Goal: Check status: Check status

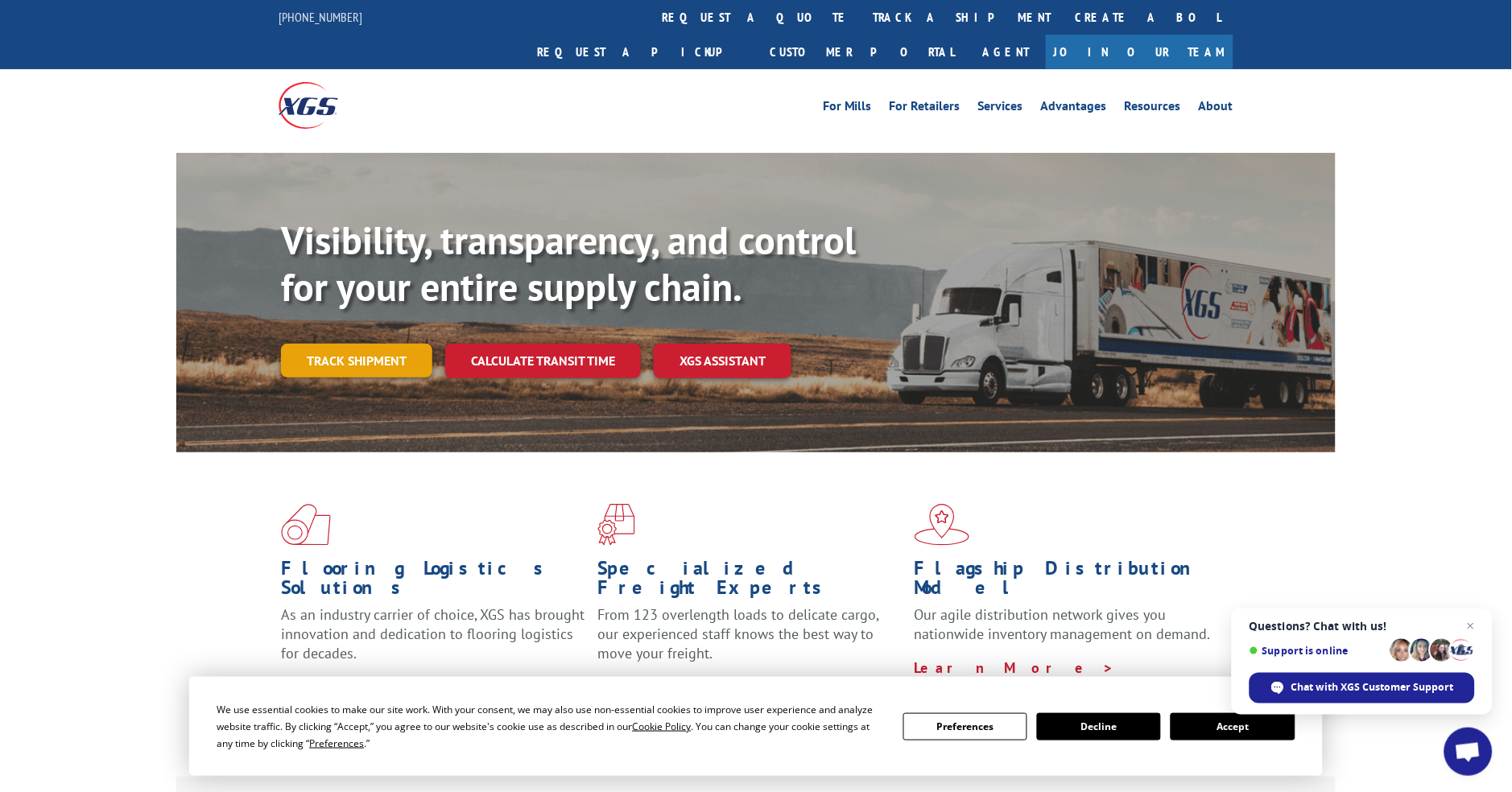
click at [357, 344] on link "Track shipment" at bounding box center [356, 361] width 151 height 34
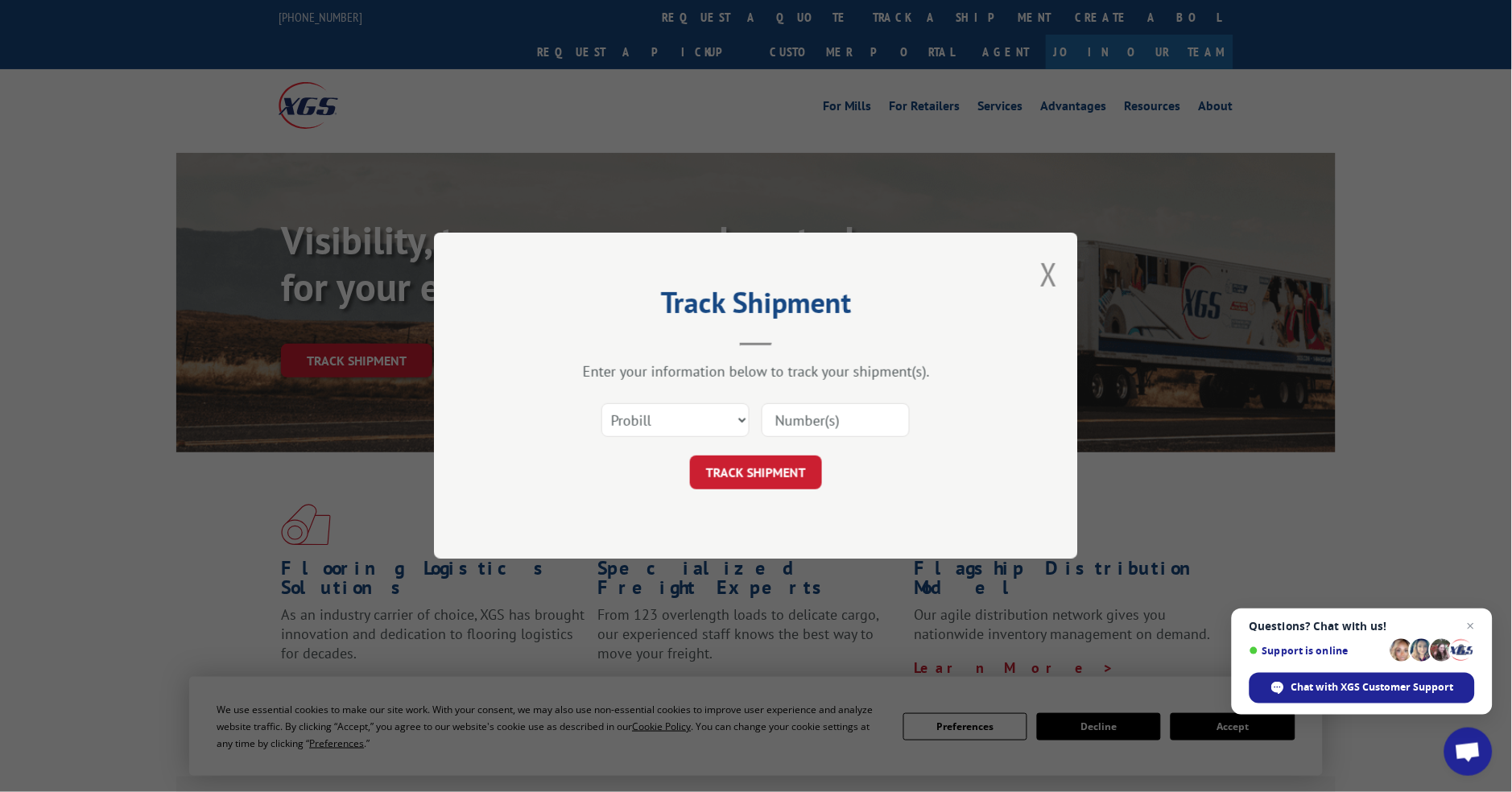
click at [858, 431] on input at bounding box center [835, 421] width 148 height 34
paste input "14529552"
type input "14529552"
click at [755, 470] on button "TRACK SHIPMENT" at bounding box center [756, 473] width 132 height 34
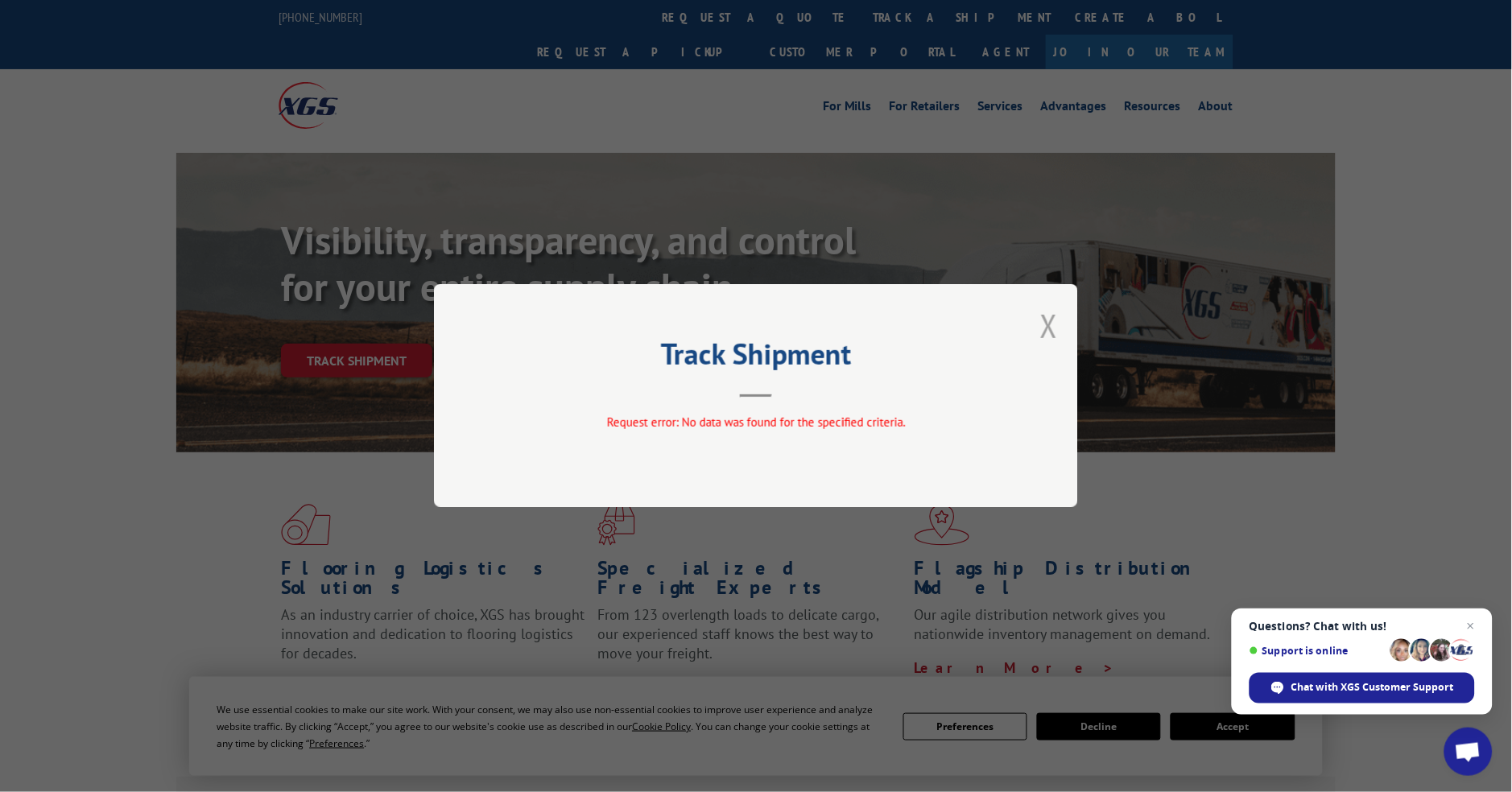
click at [1052, 328] on button "Close modal" at bounding box center [1049, 326] width 18 height 43
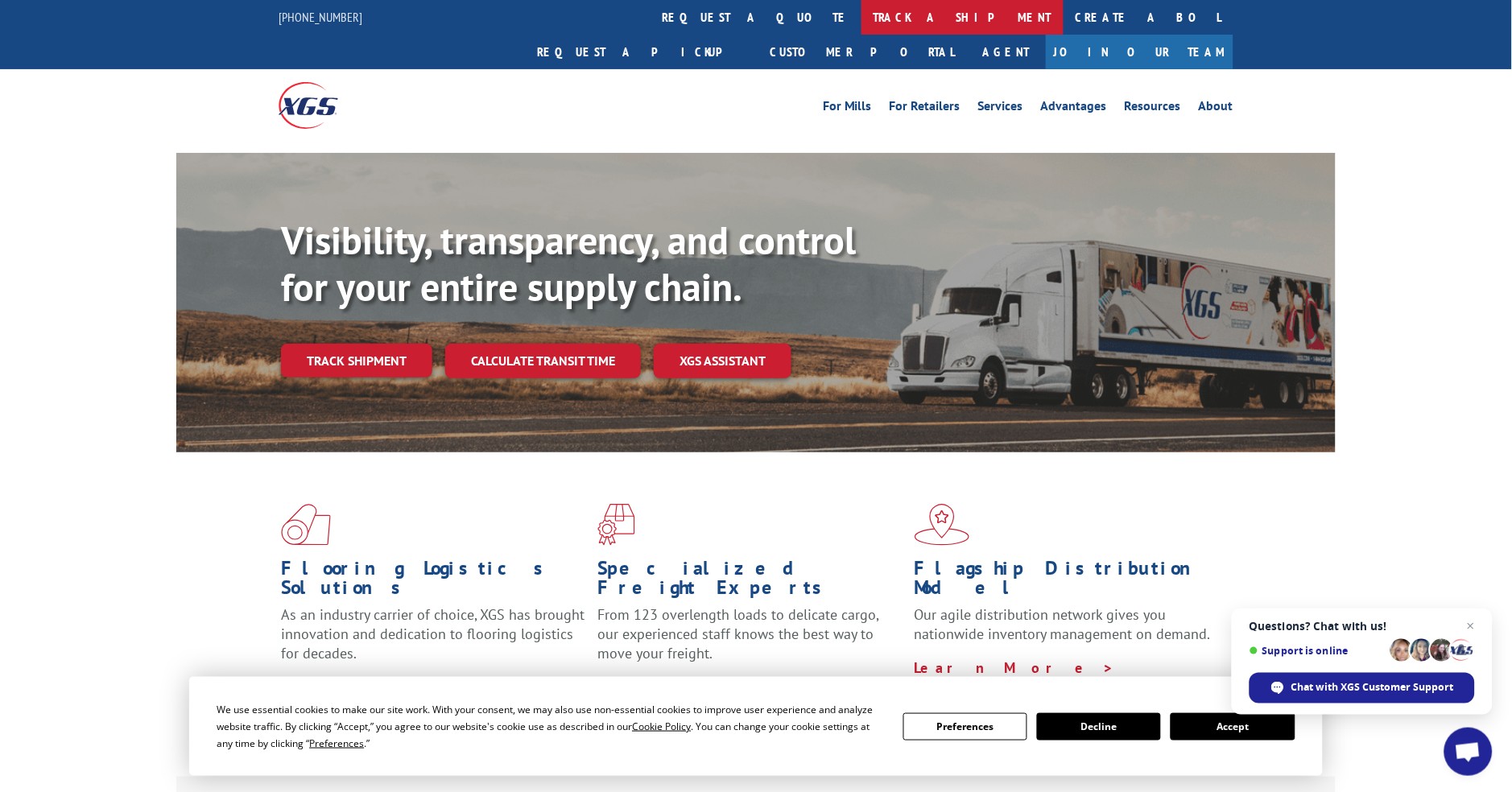
click at [861, 15] on link "track a shipment" at bounding box center [962, 17] width 202 height 34
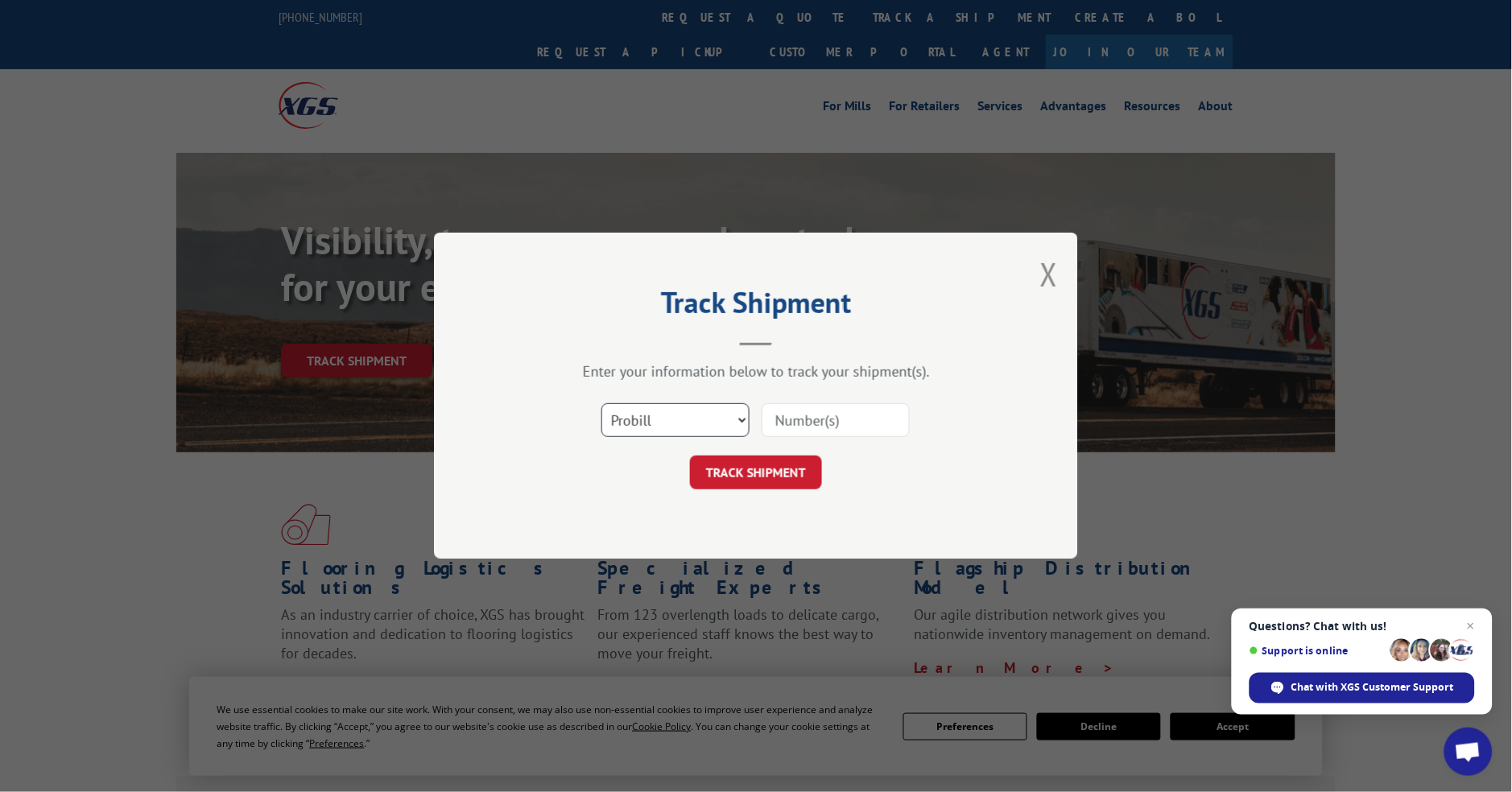
click at [641, 414] on select "Select category... Probill BOL PO" at bounding box center [675, 421] width 148 height 34
select select "po"
click at [601, 404] on select "Select category... Probill BOL PO" at bounding box center [675, 421] width 148 height 34
click at [798, 419] on input at bounding box center [835, 421] width 148 height 34
paste input "14529552"
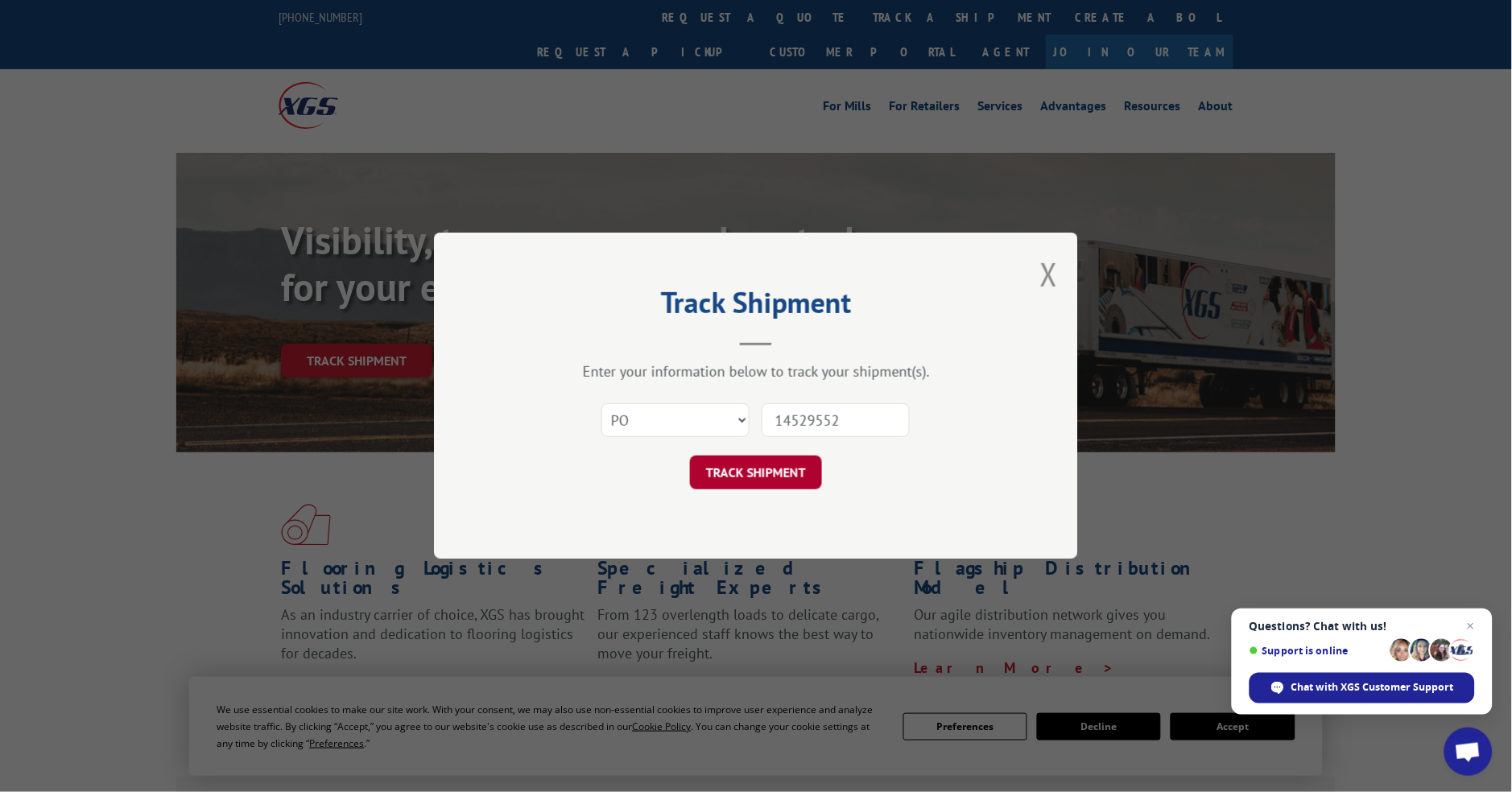
type input "14529552"
click at [759, 482] on button "TRACK SHIPMENT" at bounding box center [756, 473] width 132 height 34
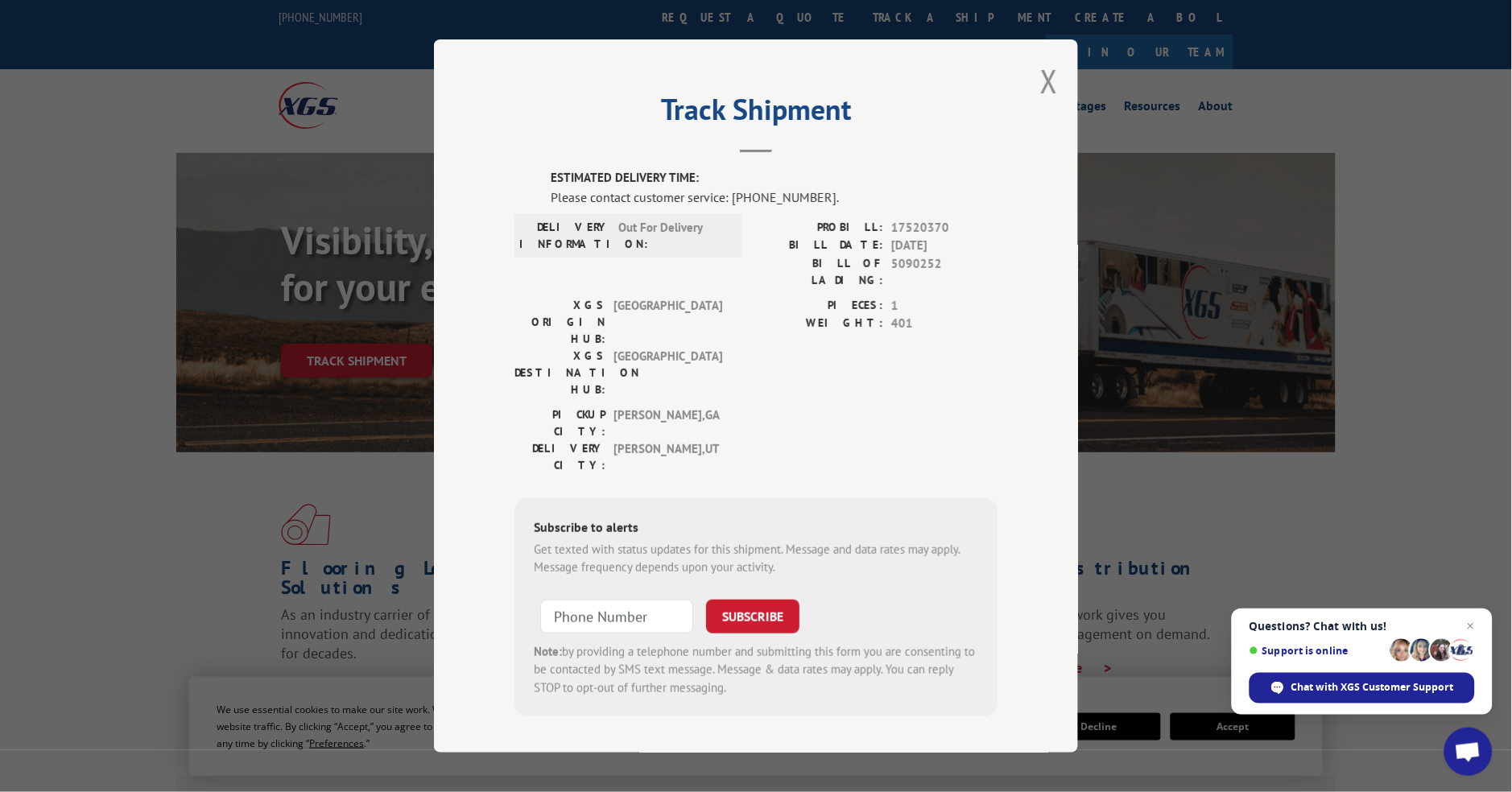
click at [1059, 86] on div "Track Shipment ESTIMATED DELIVERY TIME: Please contact customer service: [PHONE…" at bounding box center [756, 395] width 644 height 713
click at [1044, 93] on button "Close modal" at bounding box center [1049, 81] width 18 height 43
